Goal: Use online tool/utility: Utilize a website feature to perform a specific function

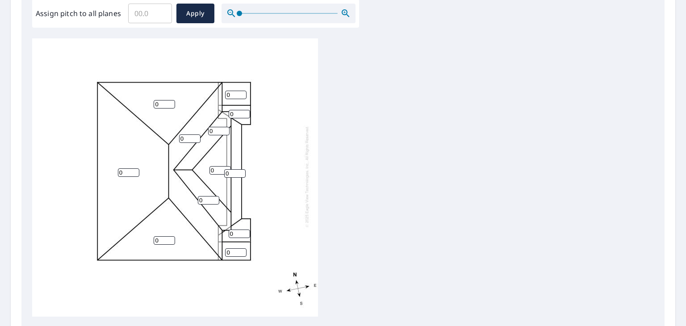
scroll to position [313, 0]
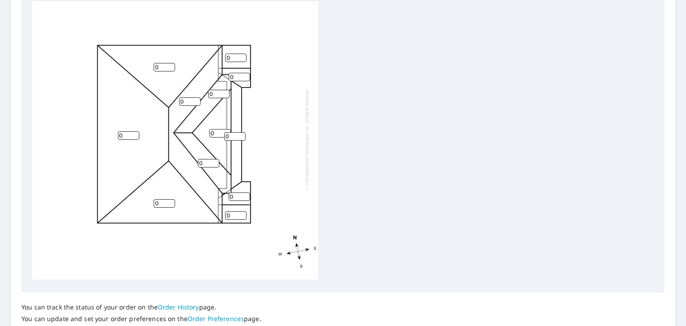
drag, startPoint x: 234, startPoint y: 52, endPoint x: 220, endPoint y: 52, distance: 14.3
click at [220, 52] on div "0 0 0 0 0 0 0 0 0 0 0 0" at bounding box center [175, 139] width 286 height 281
type input "9"
drag, startPoint x: 235, startPoint y: 71, endPoint x: 248, endPoint y: 99, distance: 31.6
click at [224, 73] on div "0 0 0 0 0 0 0 0 9 0 0 0" at bounding box center [175, 139] width 286 height 281
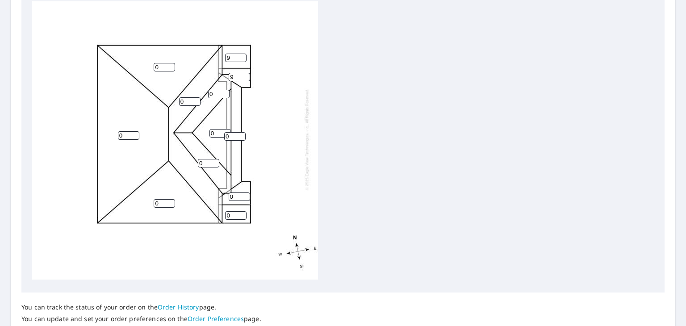
type input "9"
drag, startPoint x: 229, startPoint y: 131, endPoint x: 219, endPoint y: 131, distance: 10.7
click at [219, 131] on div "0 0 0 0 0 0 0 0 9 0 0 9" at bounding box center [175, 139] width 286 height 281
type input "9"
drag, startPoint x: 234, startPoint y: 192, endPoint x: 231, endPoint y: 198, distance: 7.2
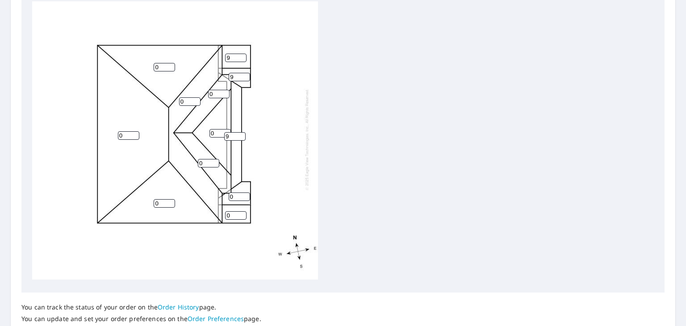
click at [222, 194] on div "0 0 0 0 0 9 0 0 9 0 0 9" at bounding box center [175, 139] width 286 height 281
type input "9"
drag, startPoint x: 230, startPoint y: 208, endPoint x: 211, endPoint y: 208, distance: 18.8
click at [211, 208] on div "0 0 0 0 0 9 0 0 9 0 9 9" at bounding box center [175, 139] width 286 height 281
type input "9"
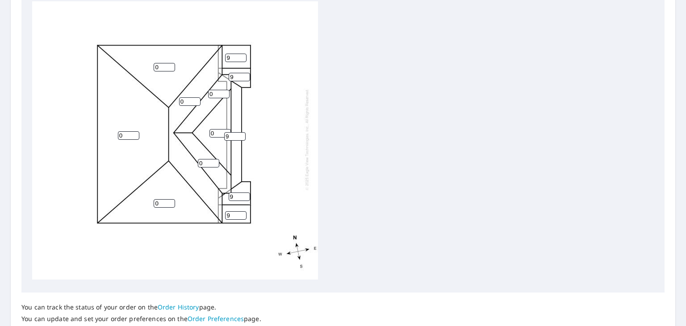
drag, startPoint x: 128, startPoint y: 127, endPoint x: 109, endPoint y: 129, distance: 19.3
click at [109, 129] on div "0 0 0 0 0 9 0 0 9 9 9 9" at bounding box center [175, 139] width 286 height 281
type input "6"
drag, startPoint x: 162, startPoint y: 61, endPoint x: 136, endPoint y: 61, distance: 25.9
click at [136, 61] on div "6 6 0 0 0 9 0 0 9 9 9 9" at bounding box center [175, 139] width 286 height 281
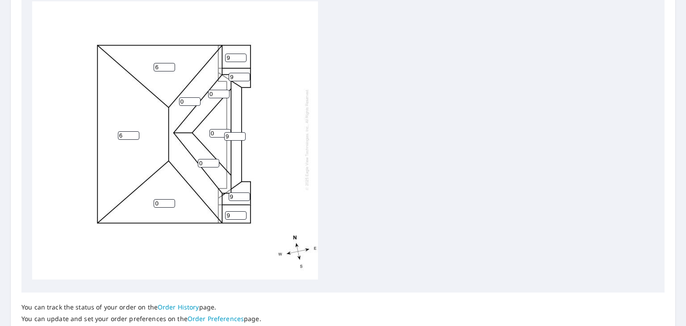
type input "6"
click at [180, 97] on input "0" at bounding box center [189, 101] width 21 height 8
type input "9"
drag, startPoint x: 214, startPoint y: 88, endPoint x: 208, endPoint y: 89, distance: 5.4
click at [208, 90] on input "0" at bounding box center [218, 94] width 21 height 8
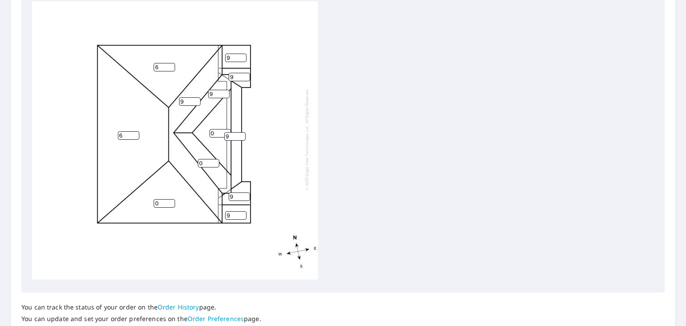
type input "9"
drag, startPoint x: 216, startPoint y: 126, endPoint x: 202, endPoint y: 126, distance: 14.3
click at [202, 126] on div "6 6 0 9 0 9 0 9 9 9 9 9" at bounding box center [175, 139] width 286 height 281
type input "9"
drag, startPoint x: 206, startPoint y: 160, endPoint x: 182, endPoint y: 156, distance: 24.5
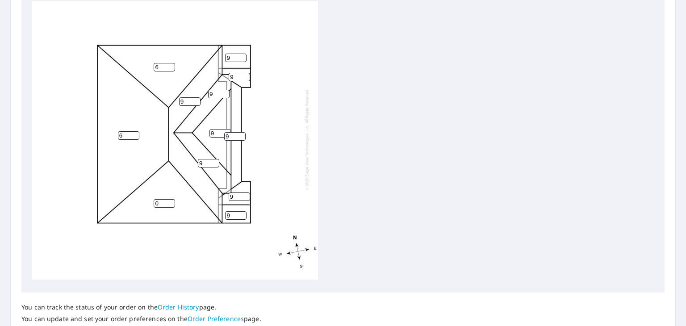
click at [182, 156] on div "6 6 0 9 9 9 9 9 9 9 9 9" at bounding box center [175, 139] width 286 height 281
type input "9"
drag, startPoint x: 160, startPoint y: 195, endPoint x: 135, endPoint y: 201, distance: 26.5
click at [135, 201] on div "6 6 0 9 9 9 9 9 9 9 9 9" at bounding box center [175, 139] width 286 height 281
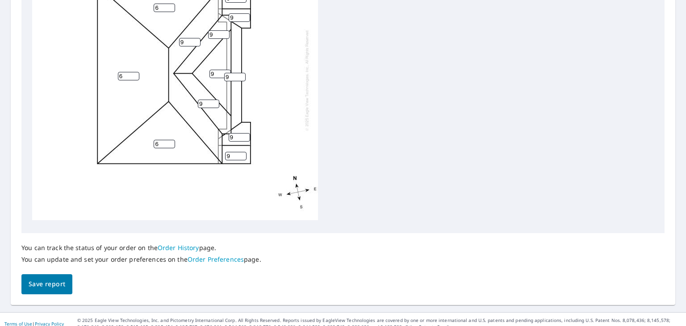
scroll to position [381, 0]
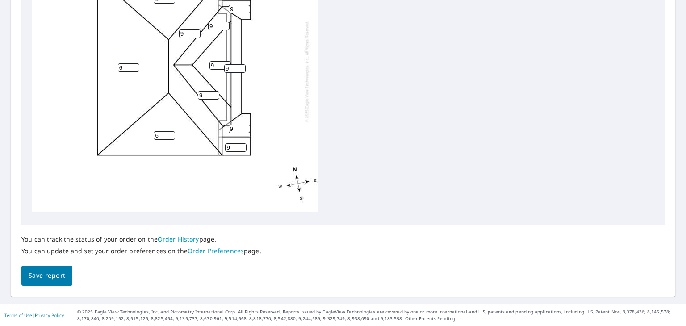
type input "6"
click at [34, 275] on span "Save report" at bounding box center [47, 275] width 37 height 11
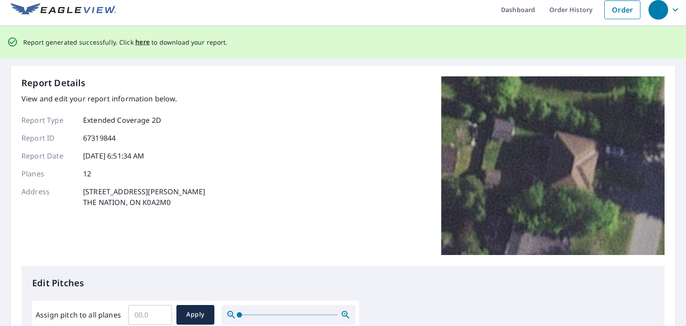
scroll to position [0, 0]
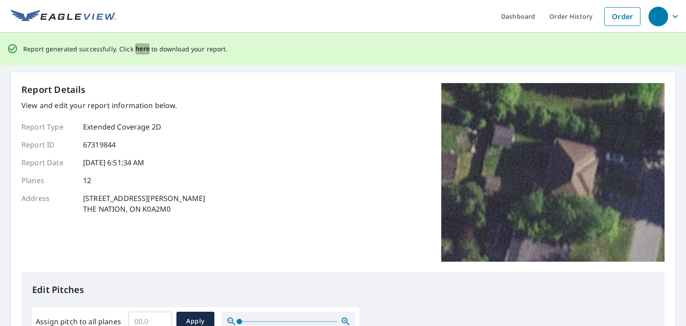
click at [140, 51] on span "here" at bounding box center [142, 48] width 15 height 11
